Goal: Task Accomplishment & Management: Use online tool/utility

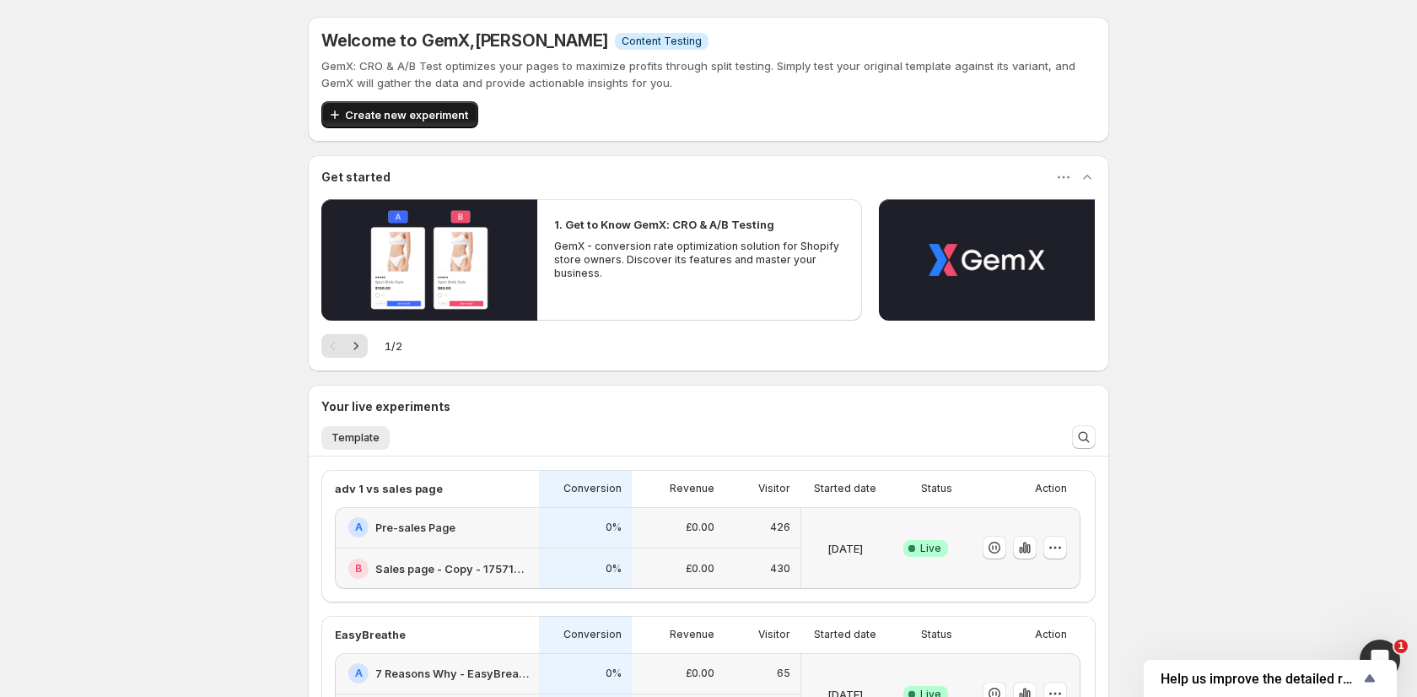
click at [433, 109] on span "Create new experiment" at bounding box center [406, 114] width 123 height 17
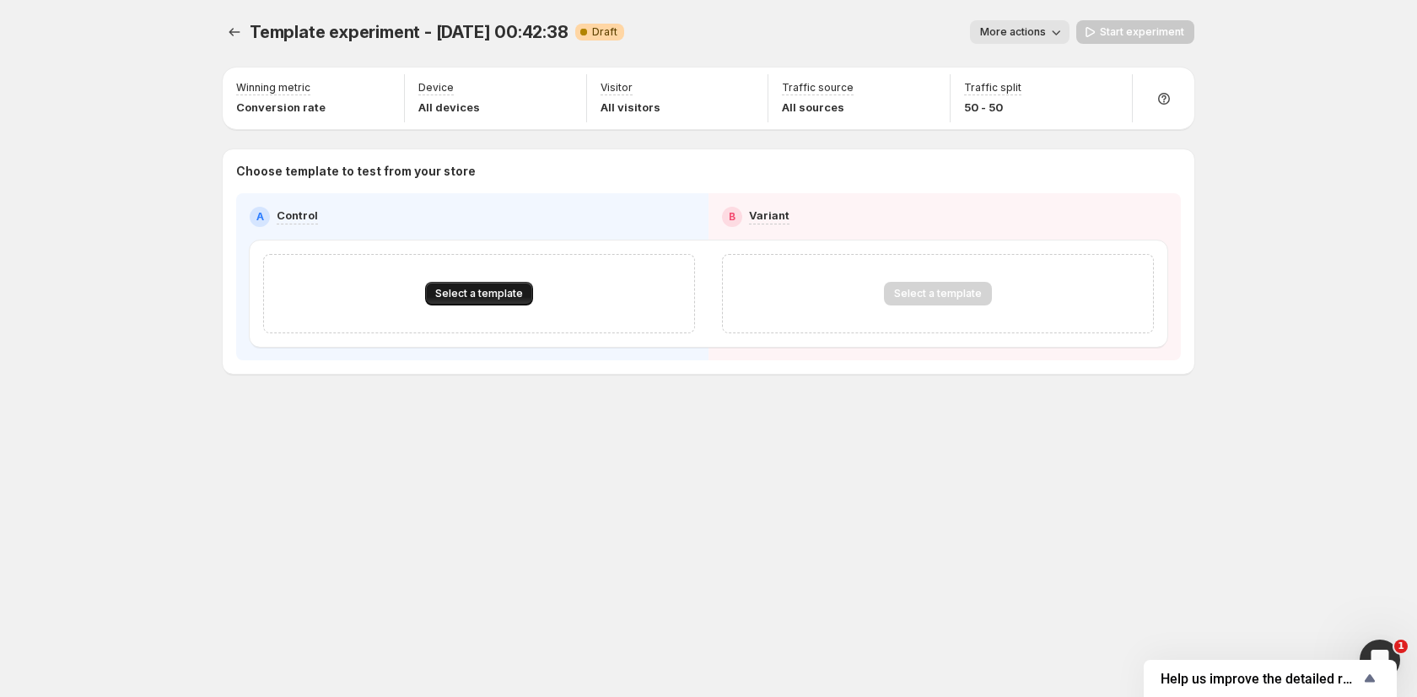
click at [505, 294] on span "Select a template" at bounding box center [479, 293] width 88 height 13
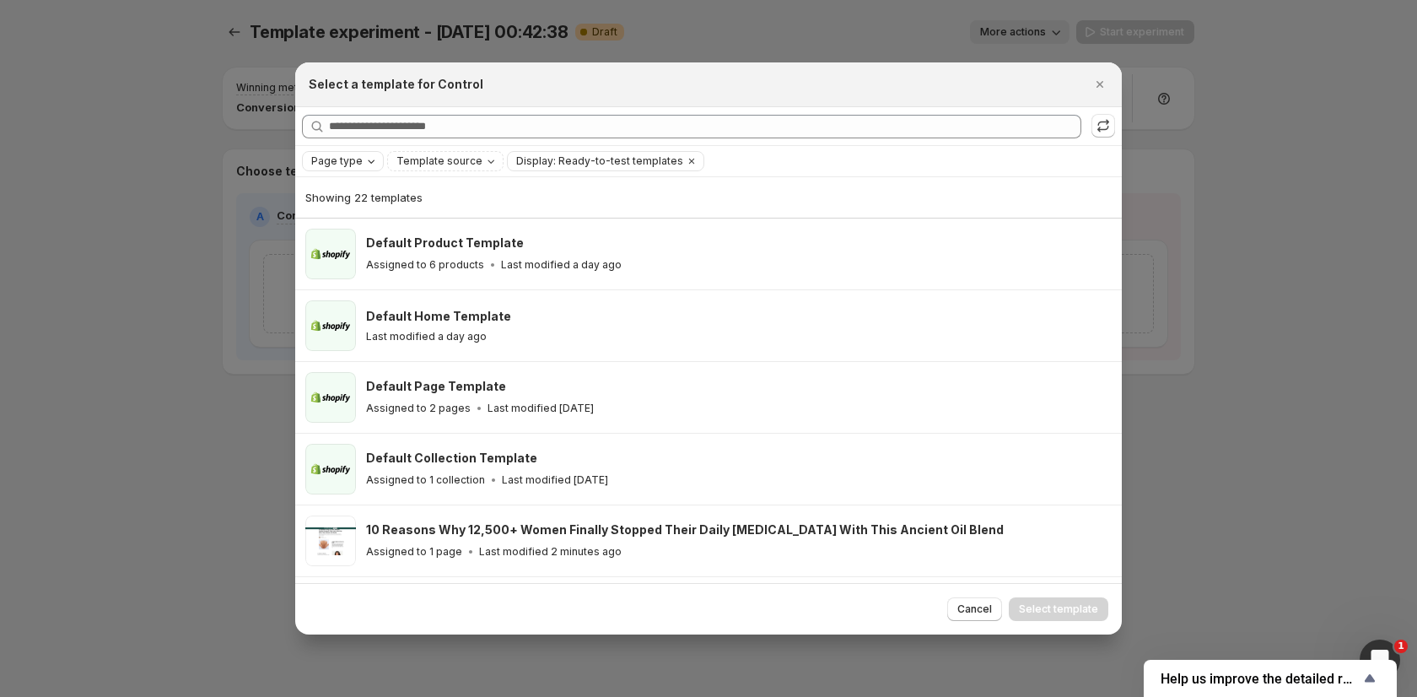
click at [333, 160] on span "Page type" at bounding box center [336, 160] width 51 height 13
click at [376, 226] on span "Product page" at bounding box center [370, 232] width 72 height 17
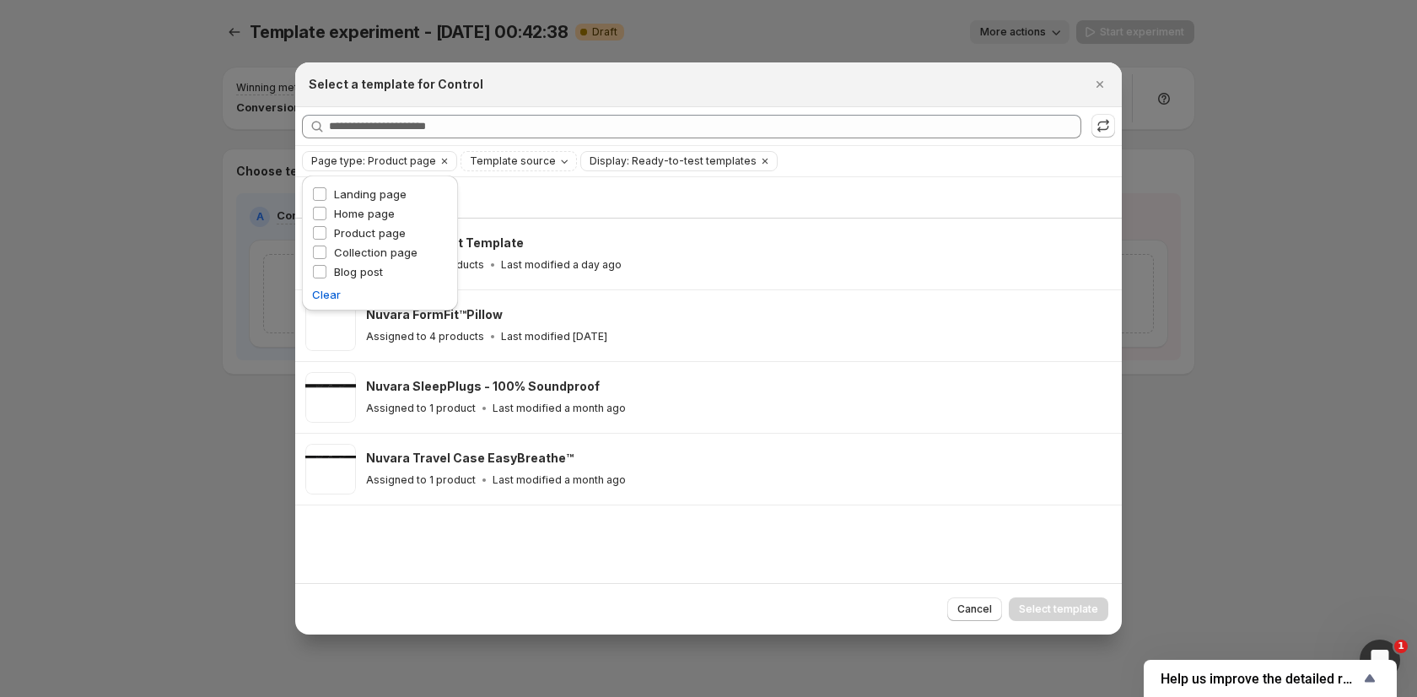
click at [506, 191] on div "Showing 4 templates" at bounding box center [708, 197] width 806 height 17
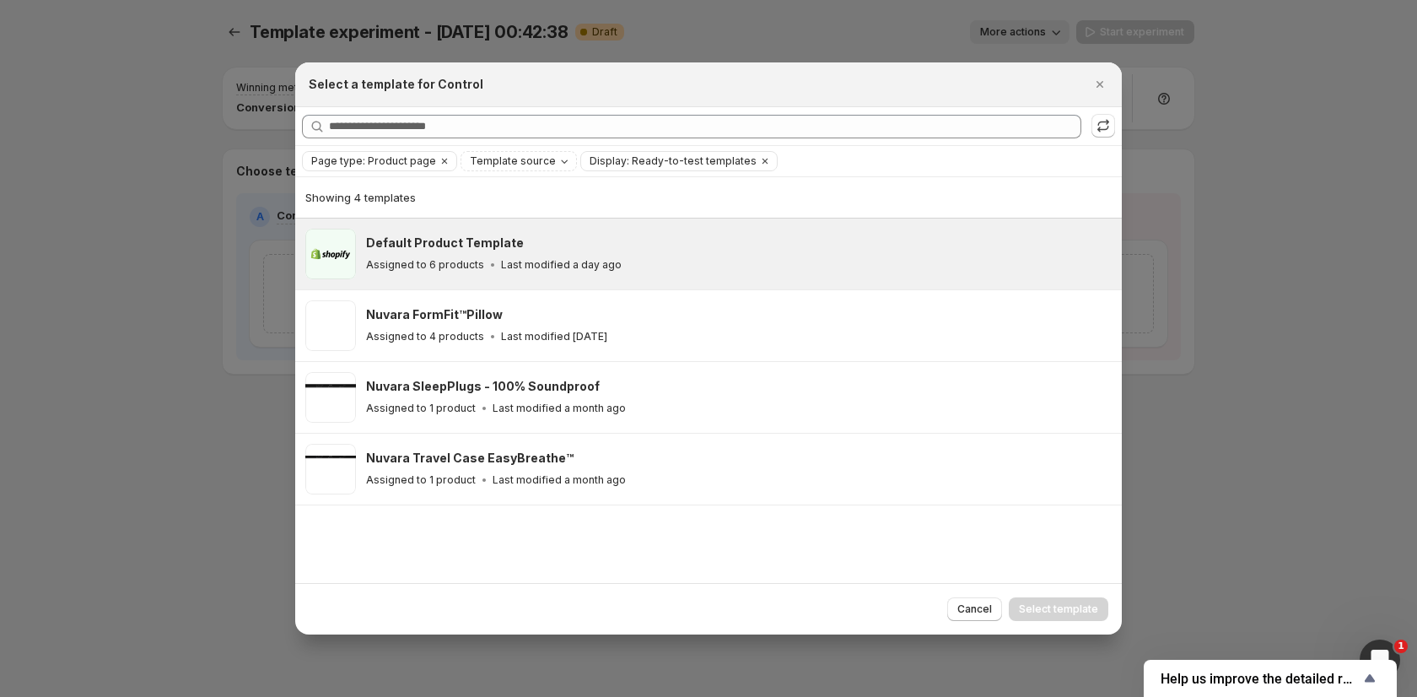
click at [520, 258] on p "Last modified a day ago" at bounding box center [561, 264] width 121 height 13
click at [1041, 608] on span "Select template" at bounding box center [1058, 608] width 79 height 13
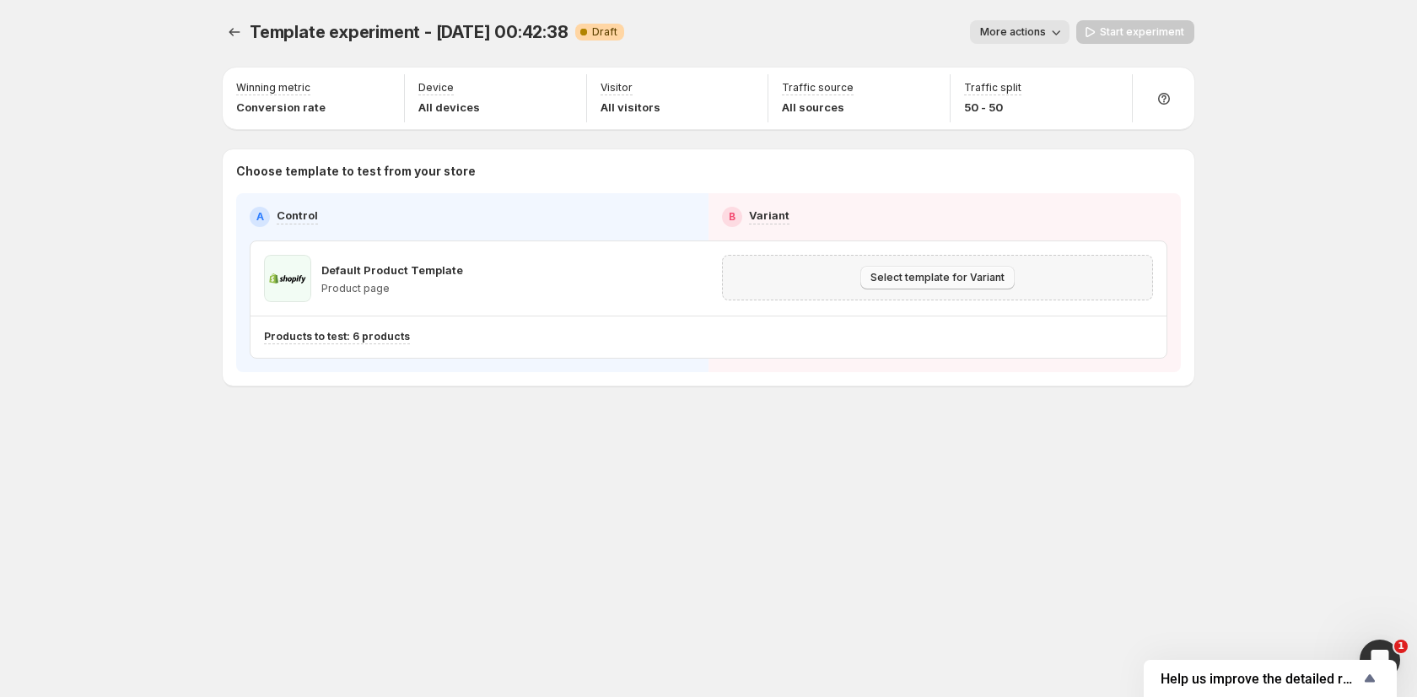
click at [896, 282] on span "Select template for Variant" at bounding box center [937, 277] width 134 height 13
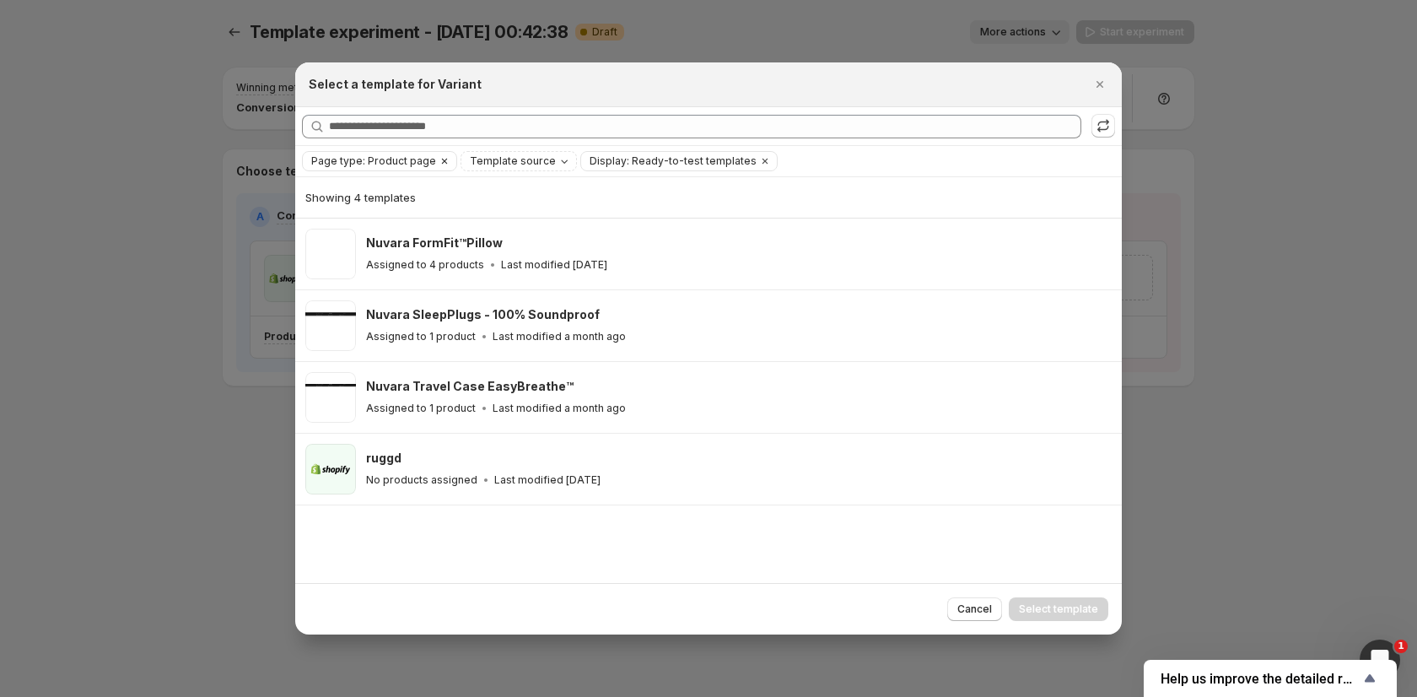
click at [425, 164] on span "Page type: Product page" at bounding box center [373, 160] width 125 height 13
click at [347, 203] on div "Landing page" at bounding box center [380, 195] width 136 height 19
click at [332, 192] on label "Landing page" at bounding box center [359, 194] width 94 height 17
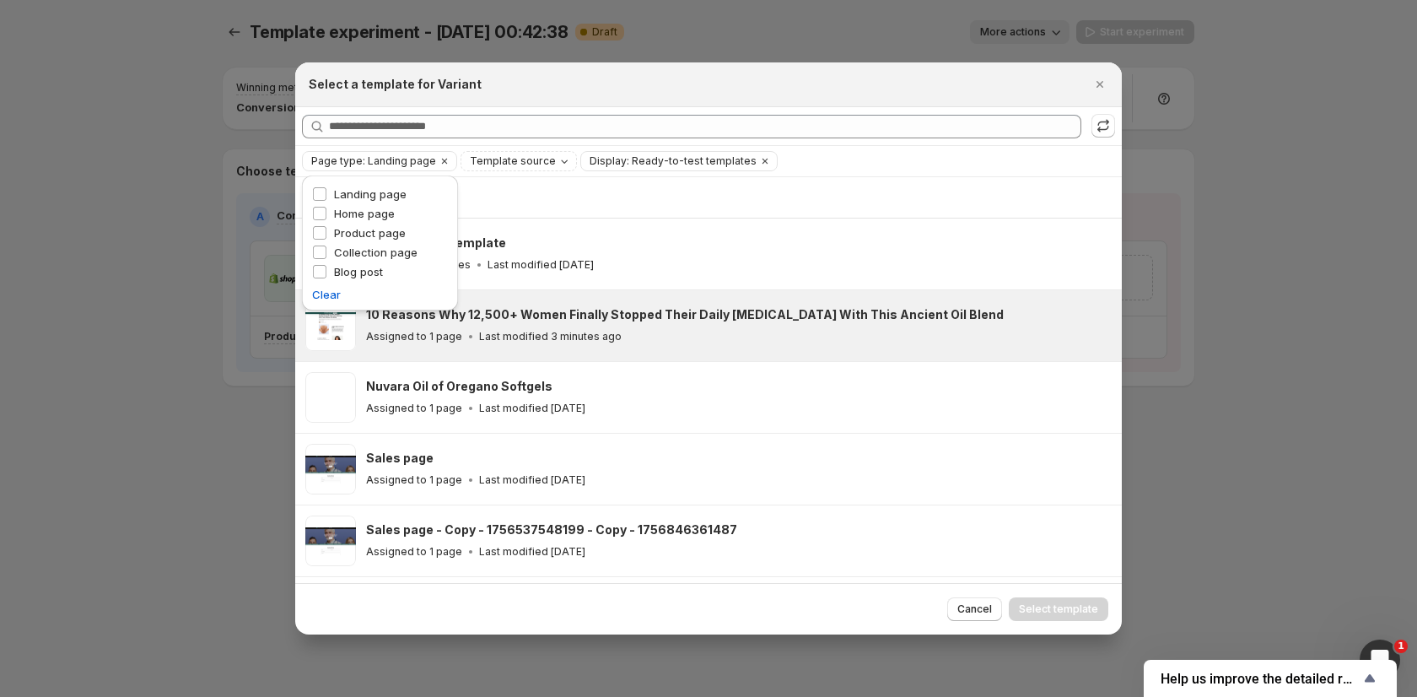
click at [605, 342] on div "Assigned to 1 page Last modified 3 minutes ago" at bounding box center [736, 336] width 740 height 17
click at [1042, 615] on button "Select template" at bounding box center [1059, 609] width 100 height 24
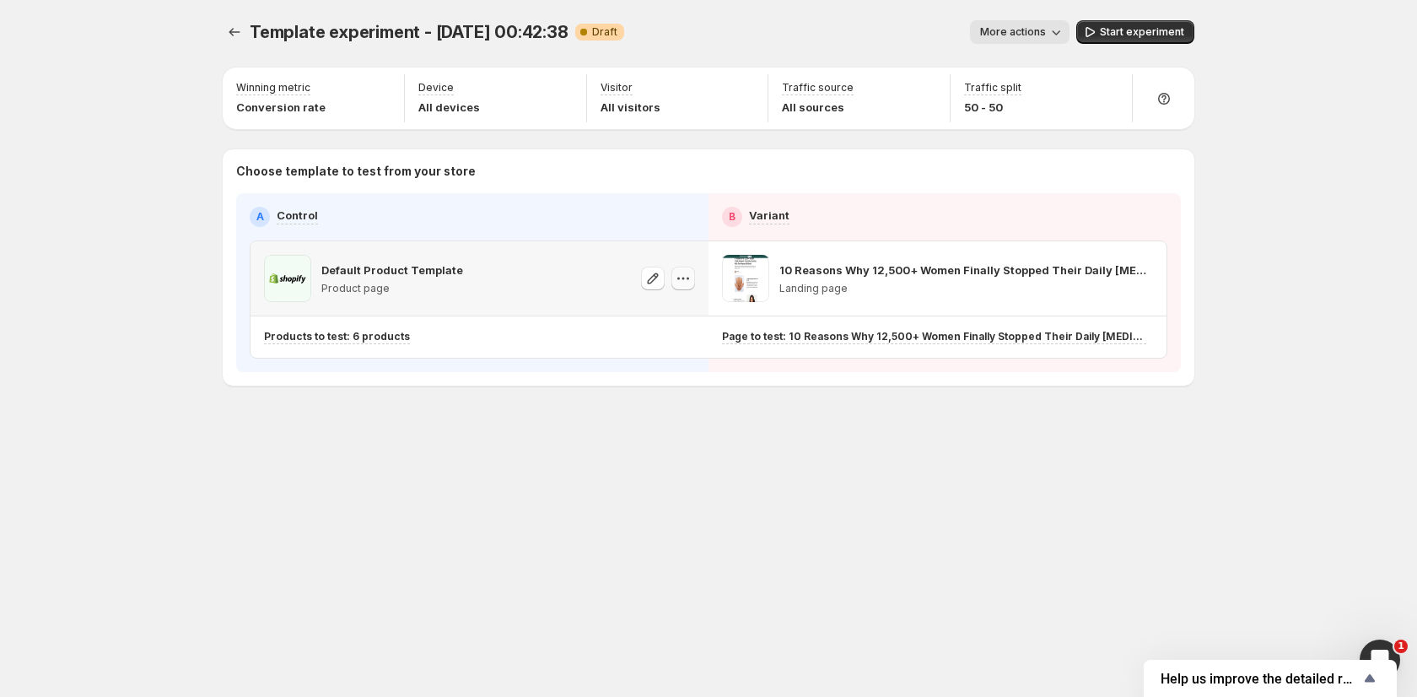
click at [686, 280] on icon "button" at bounding box center [683, 278] width 17 height 17
click at [597, 337] on span "Change products to test" at bounding box center [623, 337] width 121 height 13
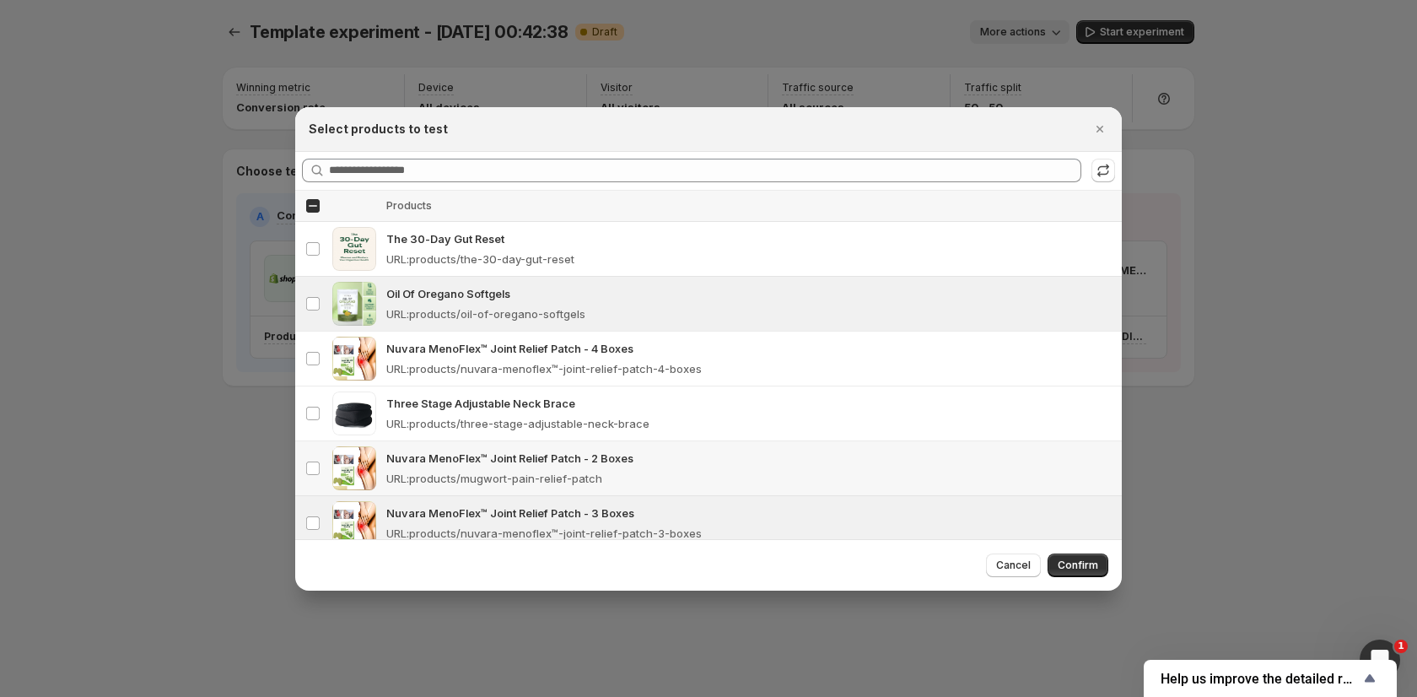
scroll to position [15, 0]
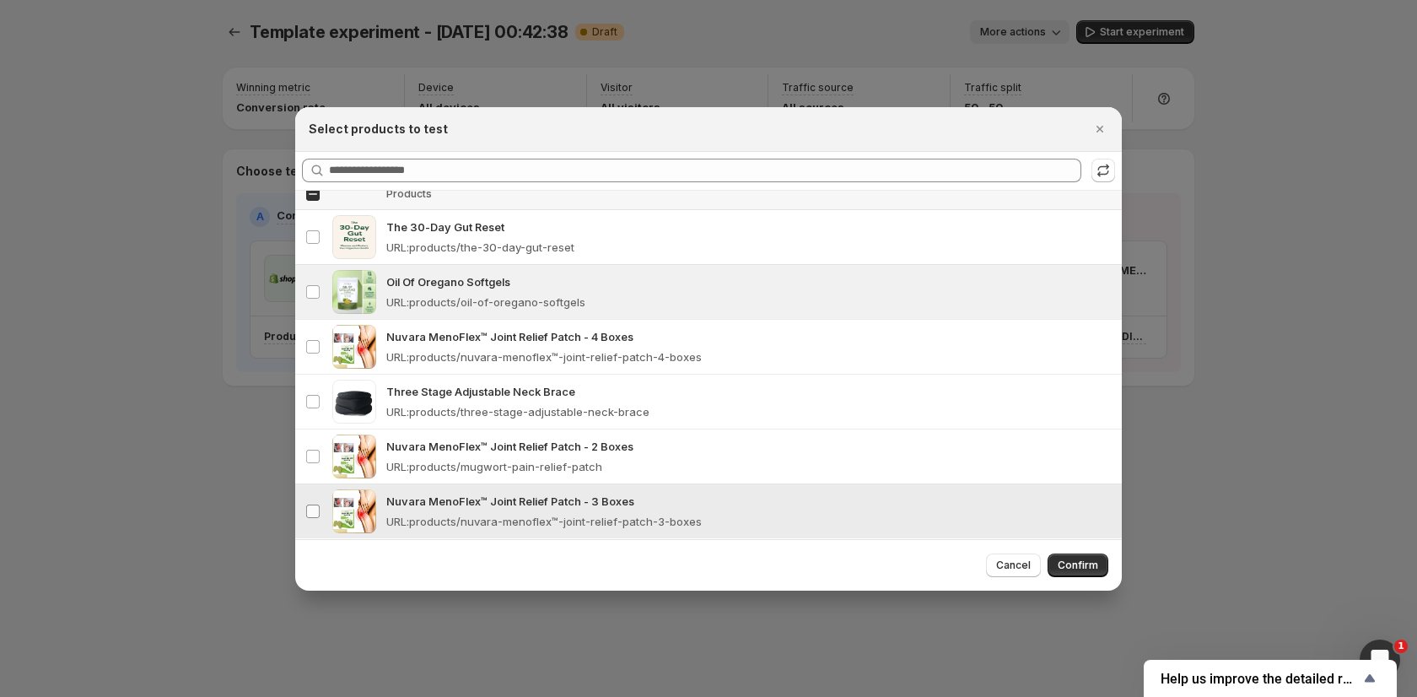
click at [314, 503] on span ":r3l:" at bounding box center [312, 510] width 15 height 15
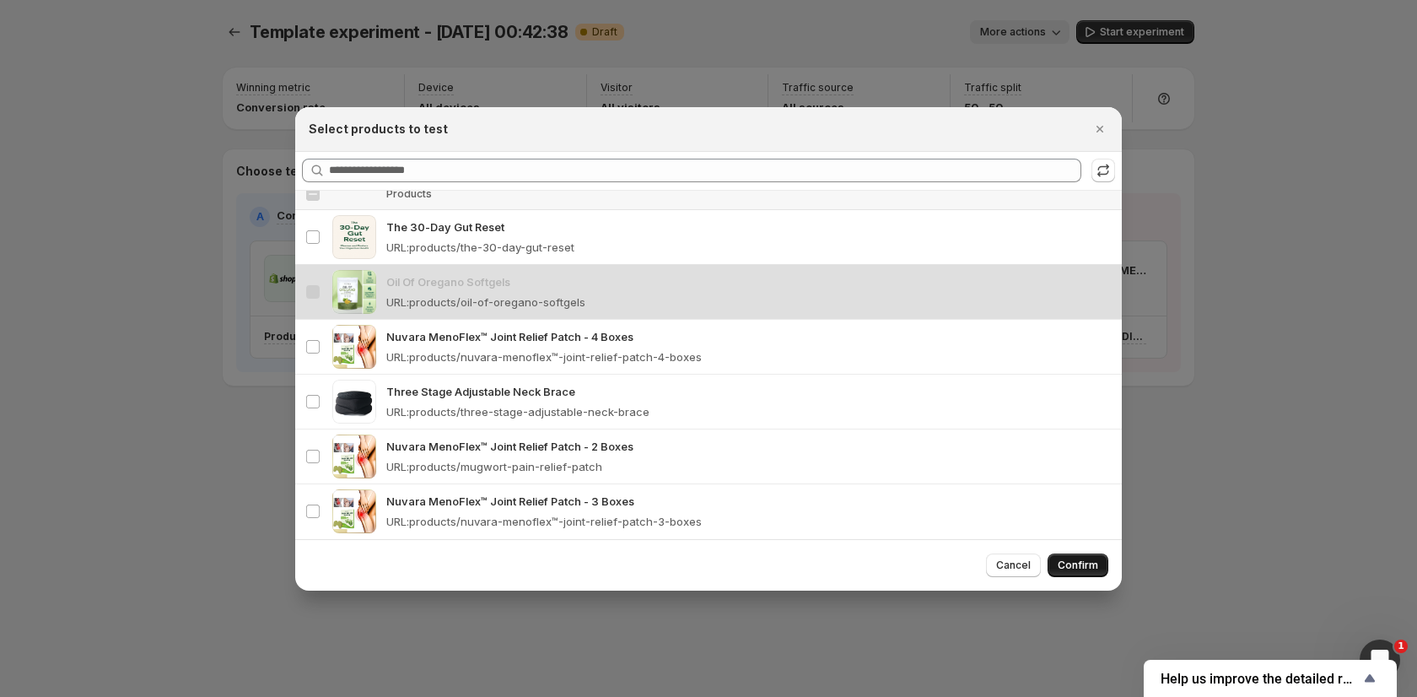
click at [1070, 563] on span "Confirm" at bounding box center [1077, 564] width 40 height 13
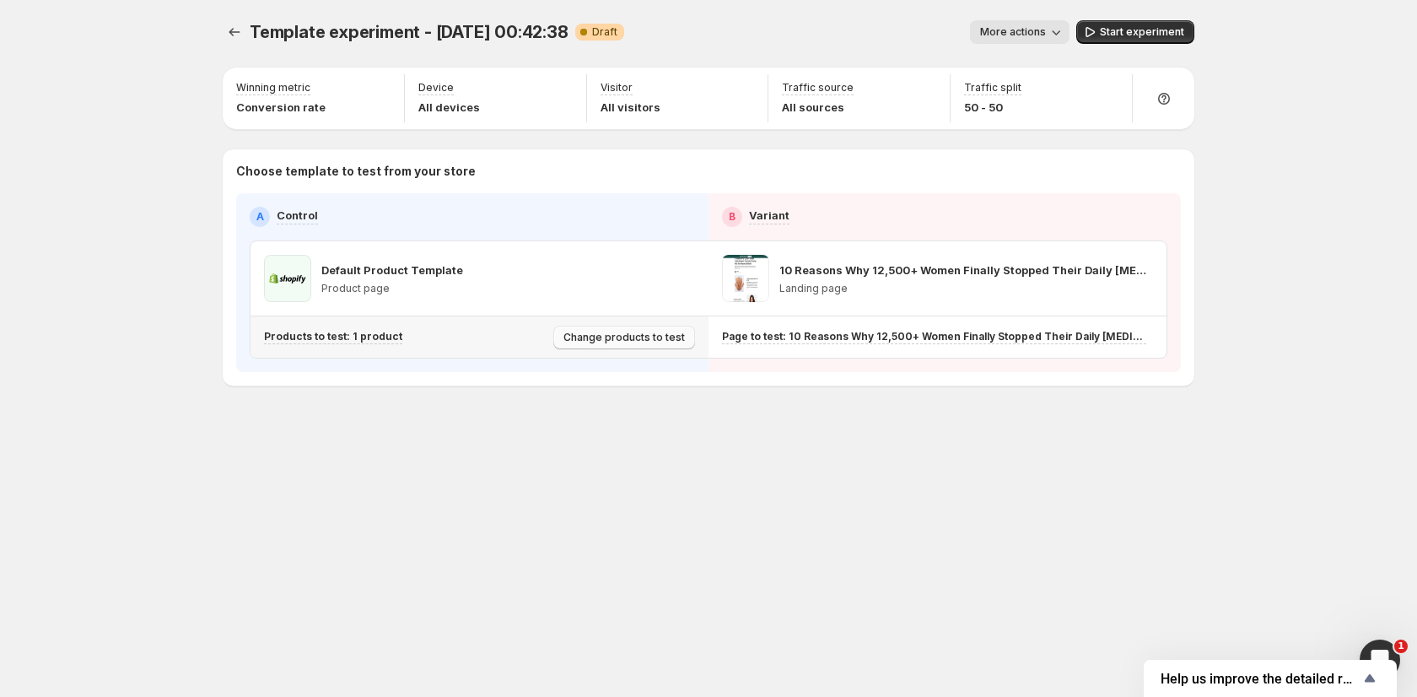
click at [626, 331] on span "Change products to test" at bounding box center [623, 337] width 121 height 13
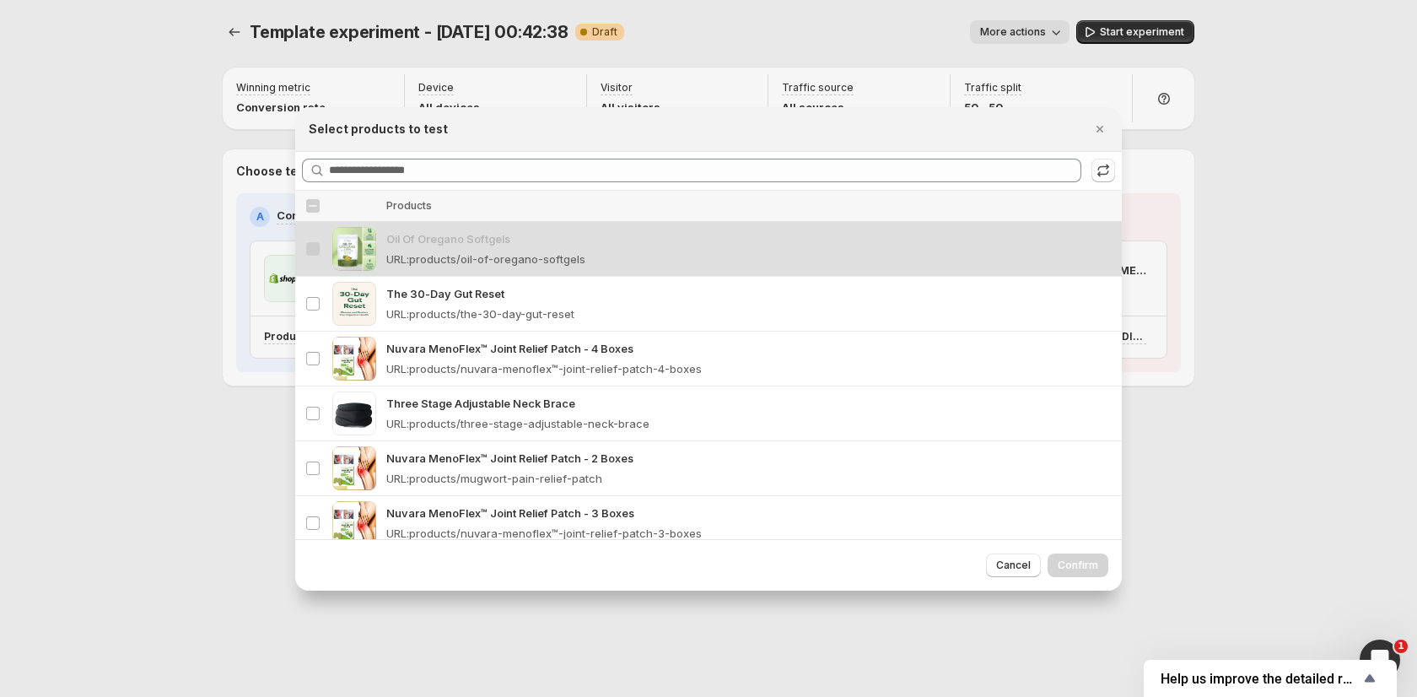
click at [227, 430] on div at bounding box center [708, 348] width 1417 height 697
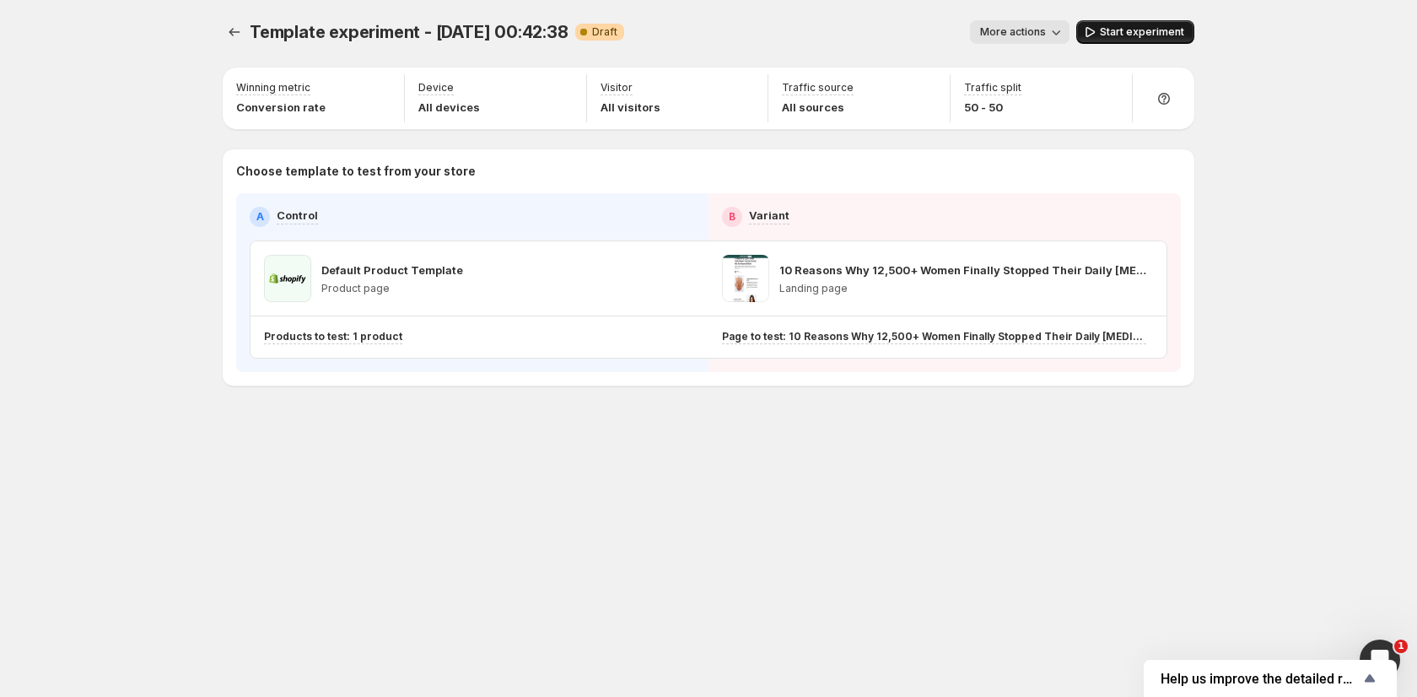
click at [1132, 35] on span "Start experiment" at bounding box center [1142, 31] width 84 height 13
click at [1101, 39] on button "Pause experiment" at bounding box center [1131, 32] width 126 height 24
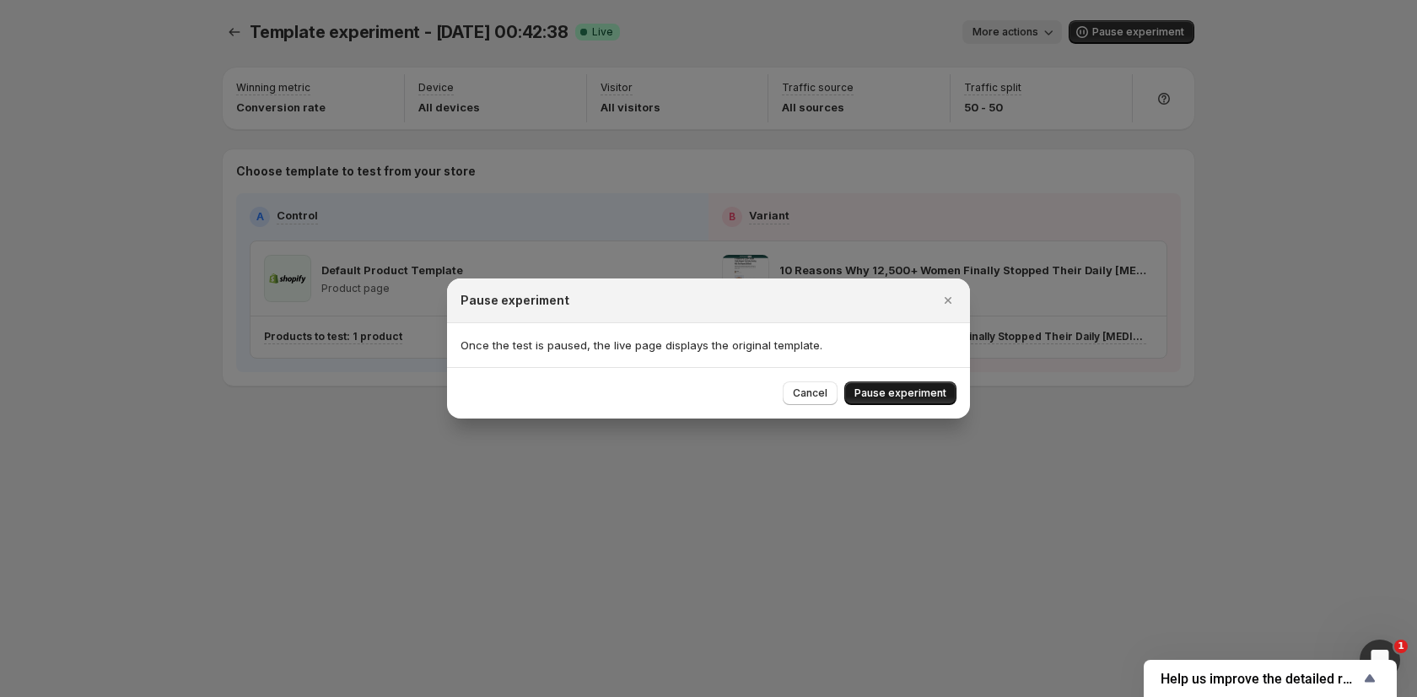
click at [915, 396] on span "Pause experiment" at bounding box center [900, 392] width 92 height 13
